Goal: Task Accomplishment & Management: Manage account settings

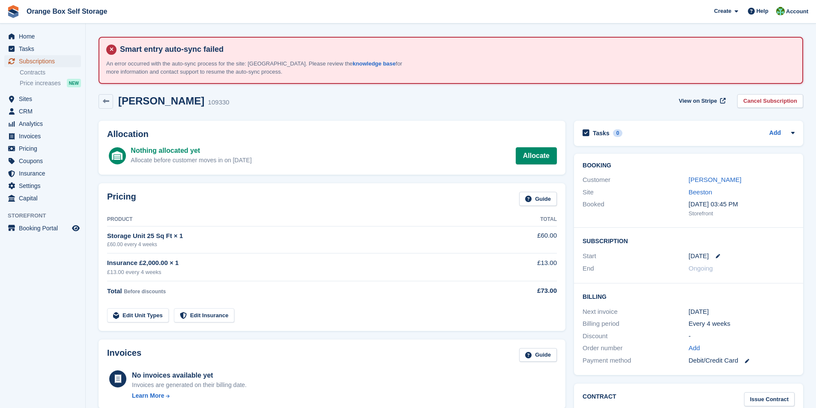
click at [41, 61] on span "Subscriptions" at bounding box center [44, 61] width 51 height 12
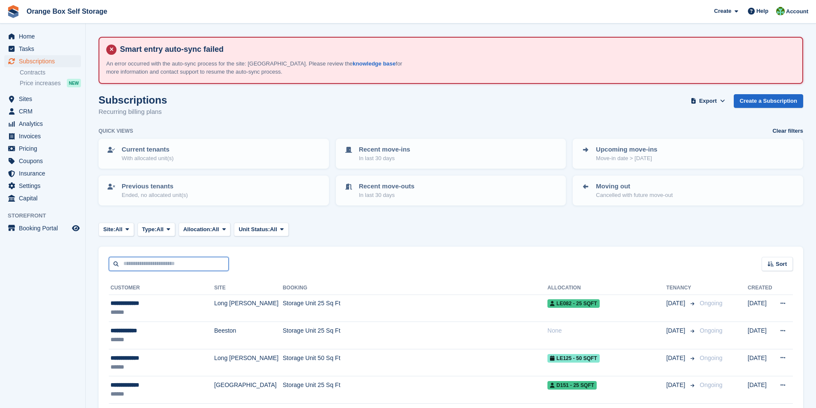
click at [141, 268] on input "text" at bounding box center [169, 264] width 120 height 14
type input "*"
type input "******"
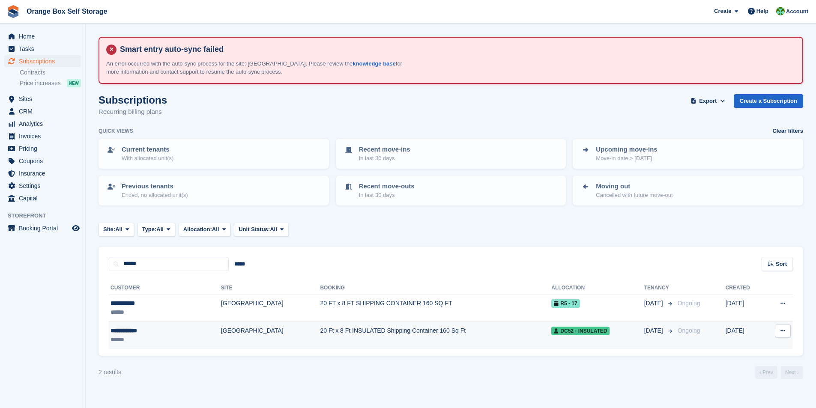
click at [320, 333] on td "20 Ft x 8 Ft INSULATED Shipping Container 160 Sq Ft" at bounding box center [435, 335] width 231 height 27
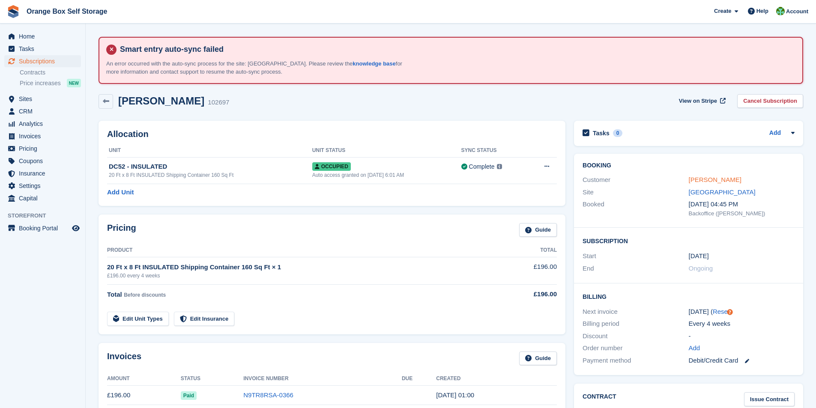
click at [714, 180] on link "Peter Walker" at bounding box center [715, 179] width 53 height 7
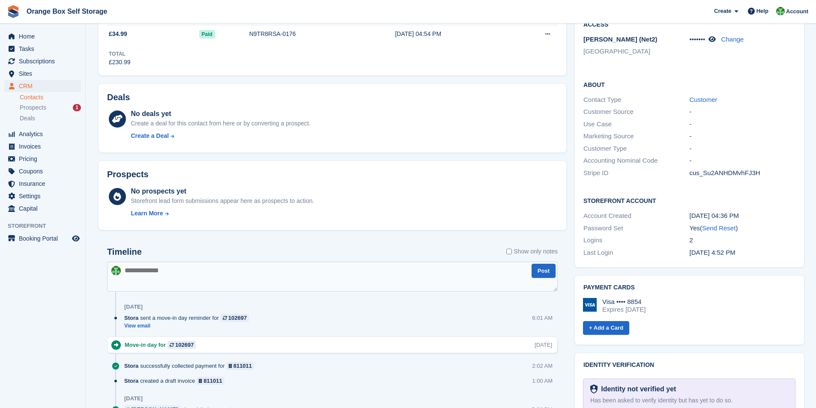
scroll to position [257, 0]
click at [206, 278] on textarea at bounding box center [332, 276] width 450 height 30
type textarea "**********"
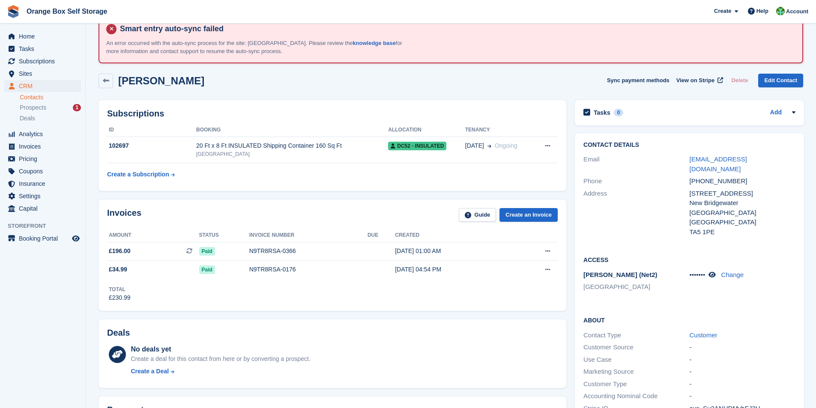
scroll to position [0, 0]
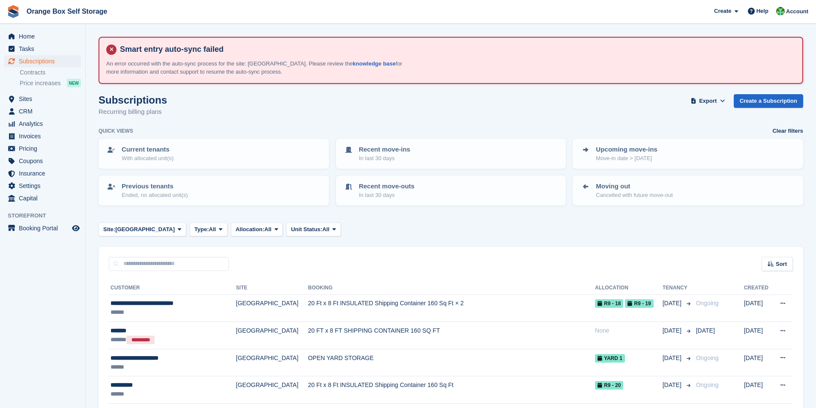
scroll to position [143, 0]
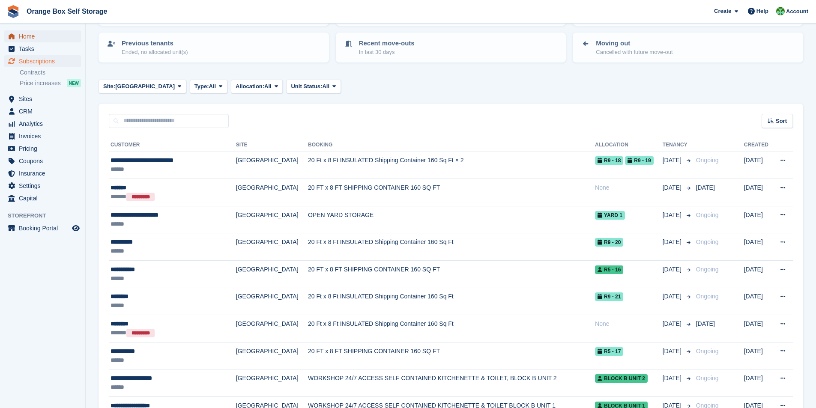
click at [21, 38] on span "Home" at bounding box center [44, 36] width 51 height 12
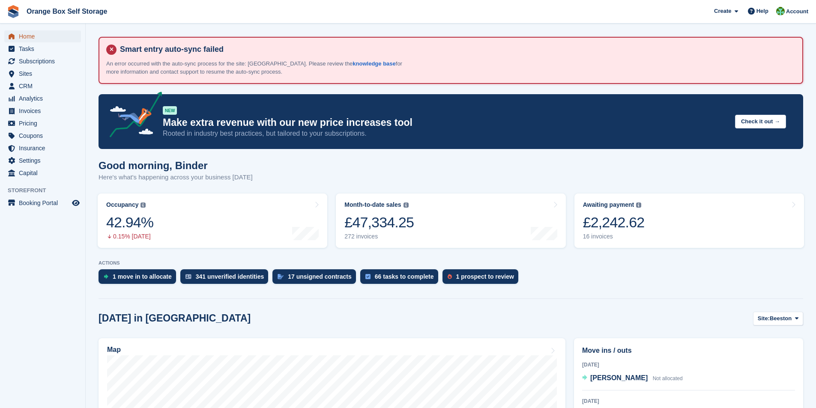
click at [29, 37] on span "Home" at bounding box center [44, 36] width 51 height 12
click at [35, 269] on aside "Home Tasks Subscriptions Subscriptions Subscriptions Contracts Price increases …" at bounding box center [42, 206] width 85 height 365
click at [30, 36] on span "Home" at bounding box center [44, 36] width 51 height 12
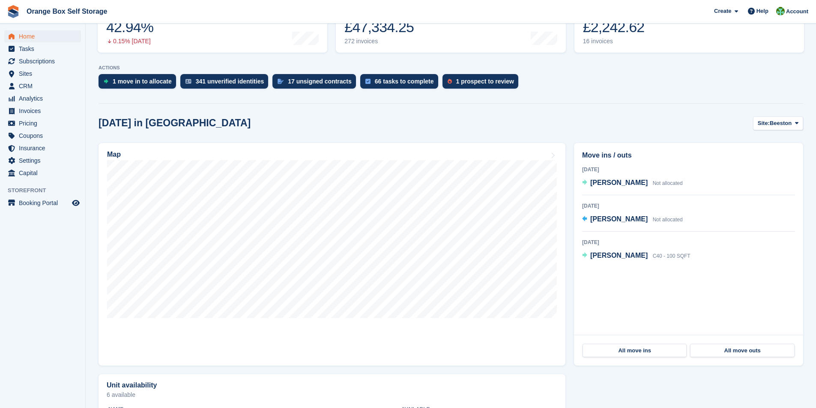
scroll to position [214, 0]
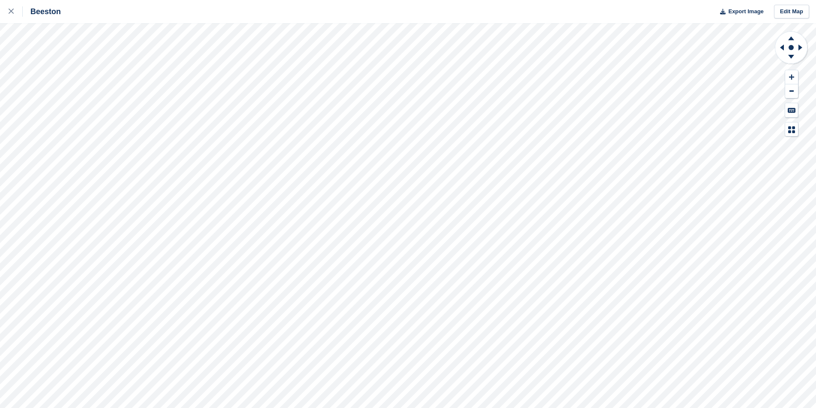
click at [117, 170] on div "Beeston Export Image Edit Map" at bounding box center [408, 204] width 816 height 408
click at [15, 11] on div at bounding box center [16, 11] width 14 height 10
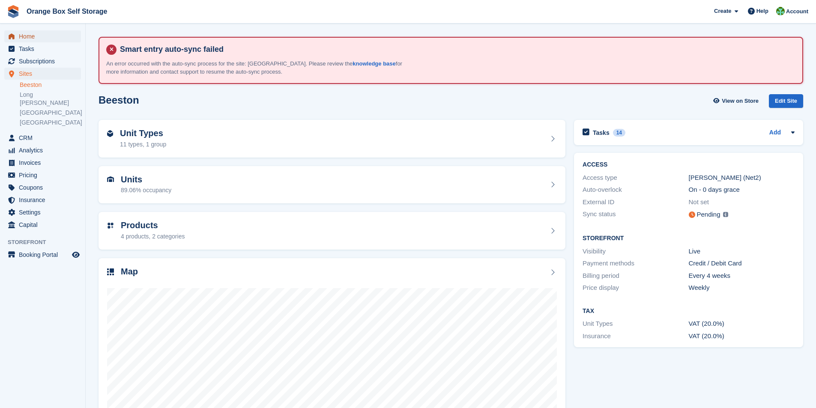
click at [32, 39] on span "Home" at bounding box center [44, 36] width 51 height 12
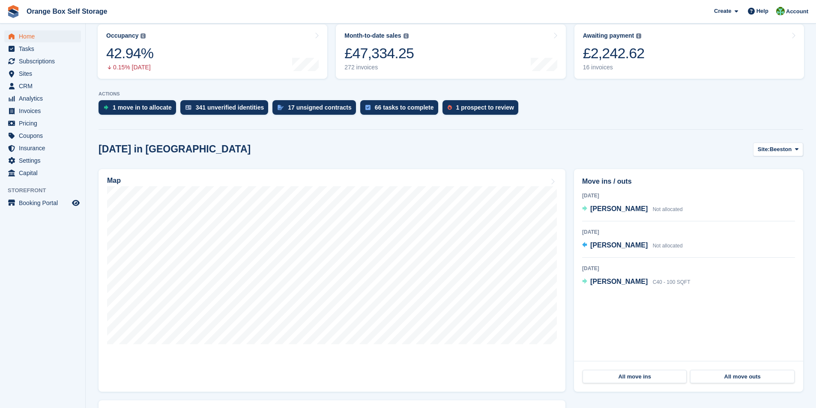
scroll to position [214, 0]
